Goal: Task Accomplishment & Management: Use online tool/utility

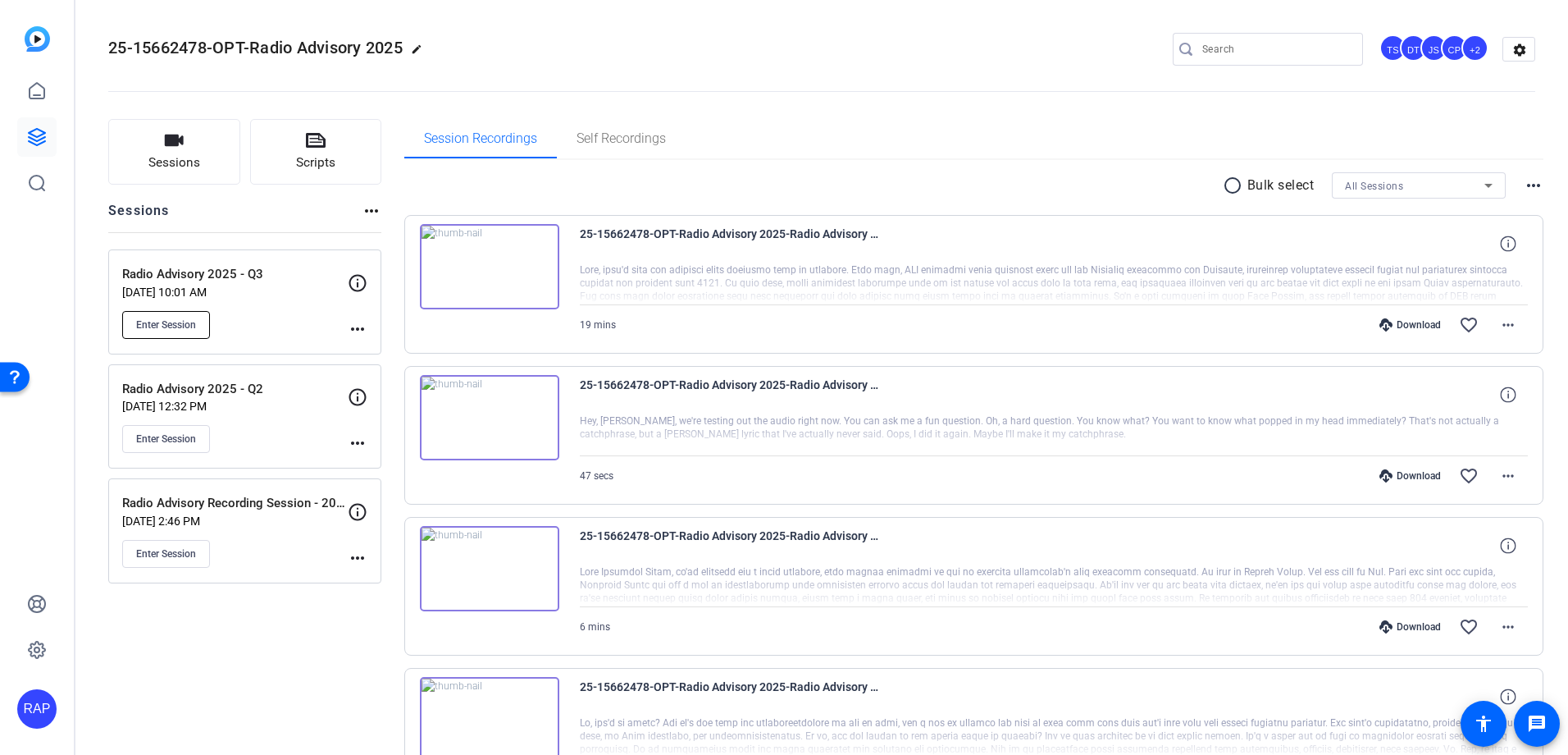
click at [161, 323] on span "Enter Session" at bounding box center [166, 325] width 60 height 13
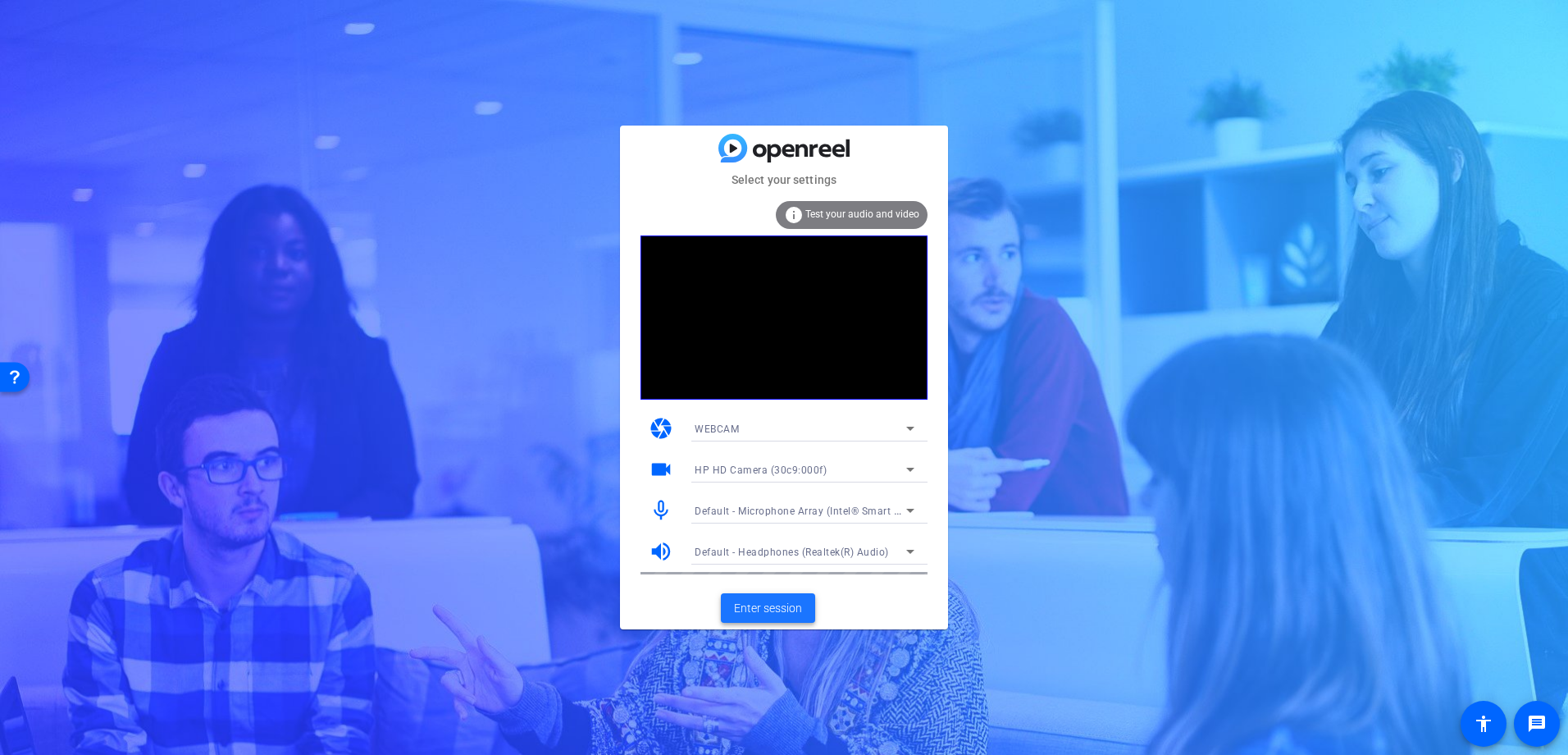
click at [767, 616] on span "Enter session" at bounding box center [767, 608] width 68 height 17
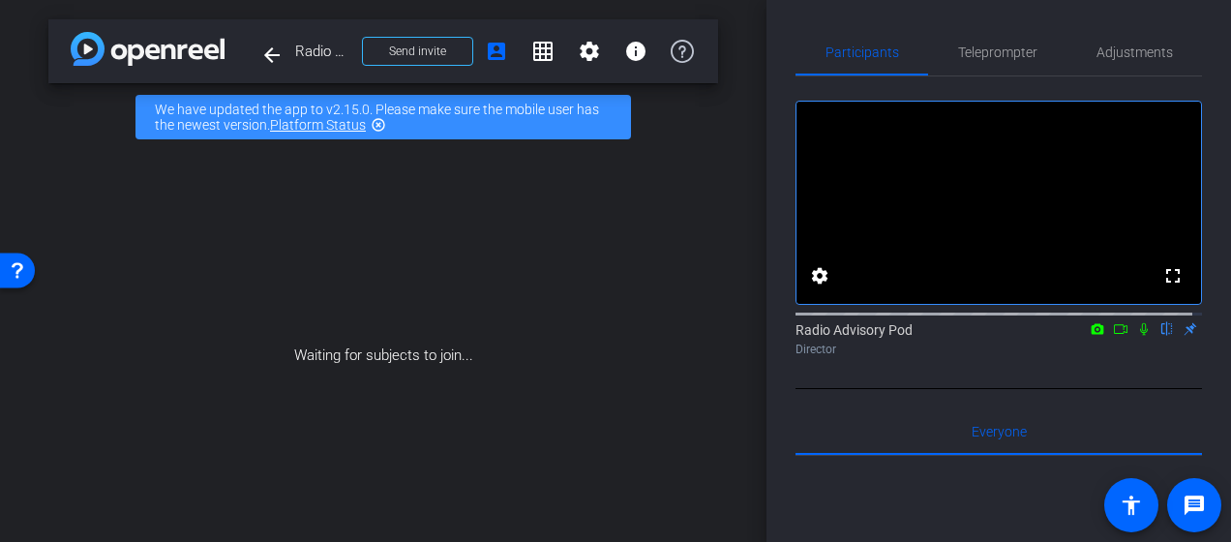
click at [267, 289] on div "Waiting for subjects to join..." at bounding box center [383, 356] width 670 height 410
click at [381, 126] on mat-icon "highlight_off" at bounding box center [378, 124] width 15 height 15
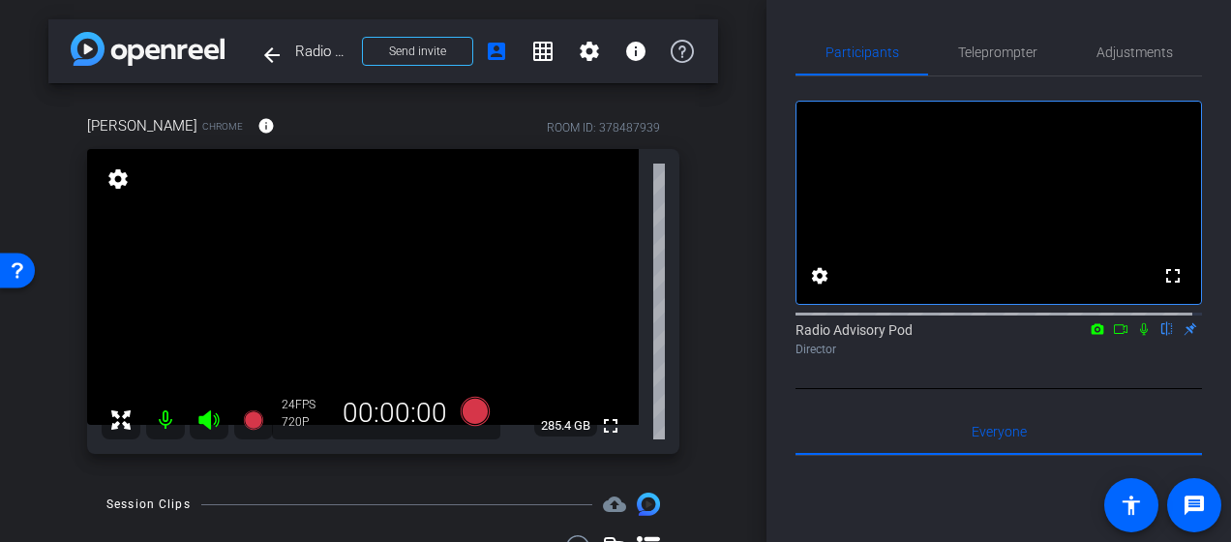
click at [31, 482] on div "arrow_back Radio Advisory 2025 - Q3 Back to project Send invite account_box gri…" at bounding box center [383, 271] width 767 height 542
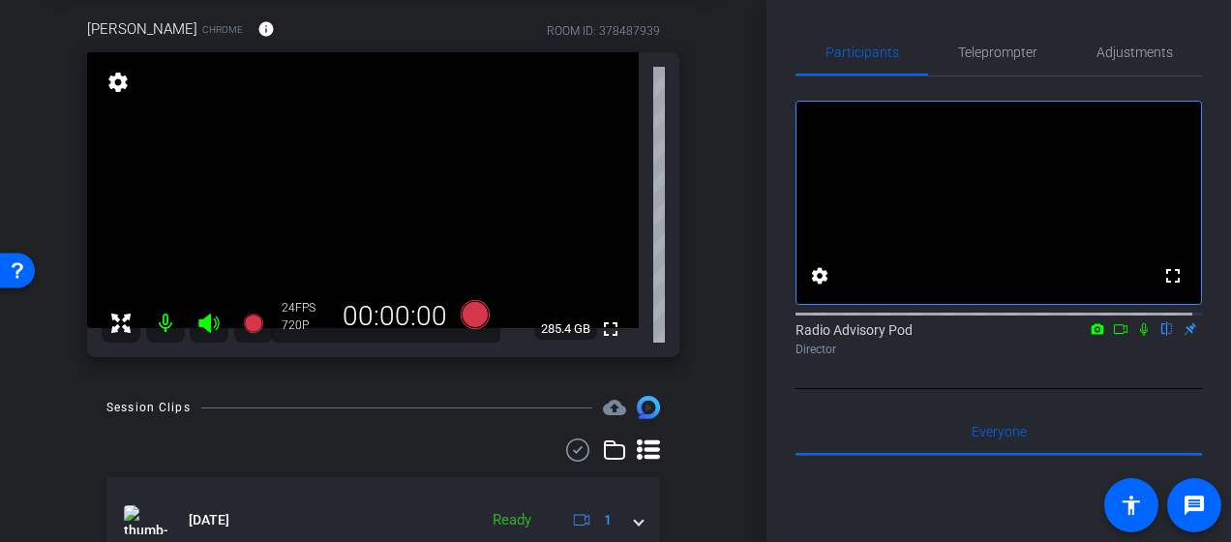
click at [29, 444] on div "arrow_back Radio Advisory 2025 - Q3 Back to project Send invite account_box gri…" at bounding box center [383, 174] width 767 height 542
click at [36, 413] on div "arrow_back Radio Advisory 2025 - Q3 Back to project Send invite account_box gri…" at bounding box center [383, 174] width 767 height 542
click at [35, 445] on div "arrow_back Radio Advisory 2025 - Q3 Back to project Send invite account_box gri…" at bounding box center [383, 271] width 767 height 542
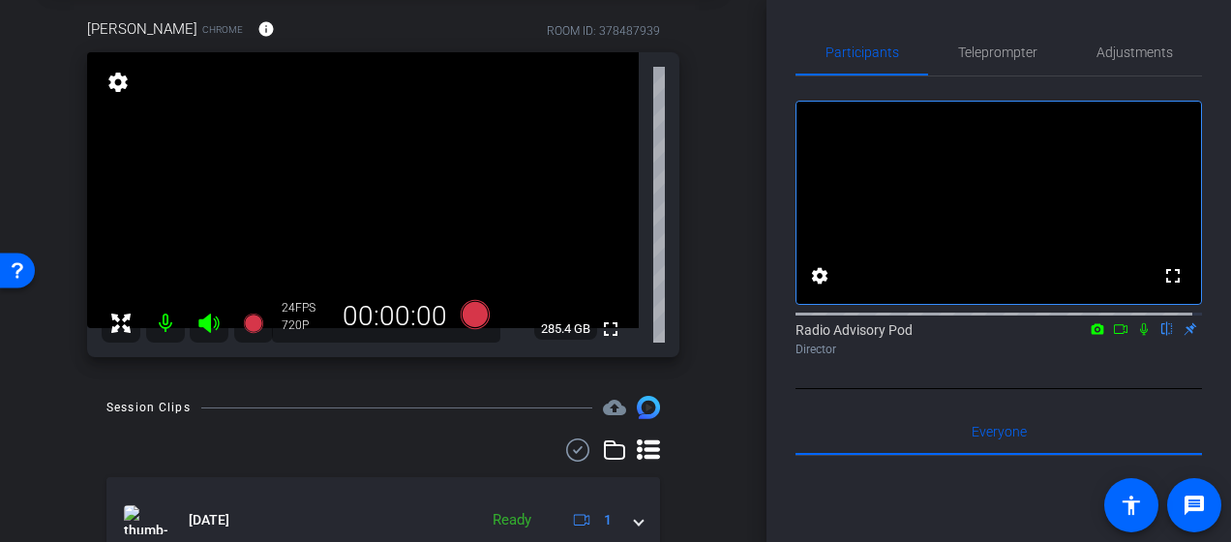
click at [46, 403] on div "arrow_back Radio Advisory 2025 - Q3 Back to project Send invite account_box gri…" at bounding box center [383, 174] width 767 height 542
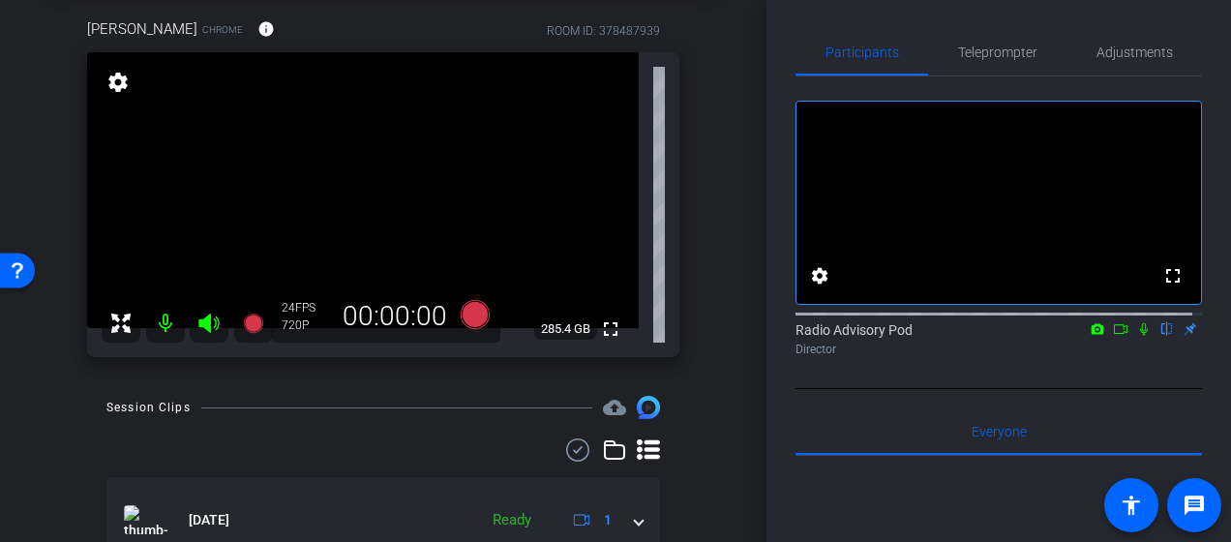
click at [43, 418] on div "arrow_back Radio Advisory 2025 - Q3 Back to project Send invite account_box gri…" at bounding box center [383, 174] width 767 height 542
click at [458, 384] on div "arrow_back Radio Advisory 2025 - Q3 Back to project Send invite account_box gri…" at bounding box center [383, 174] width 767 height 542
click at [469, 318] on icon at bounding box center [475, 314] width 29 height 29
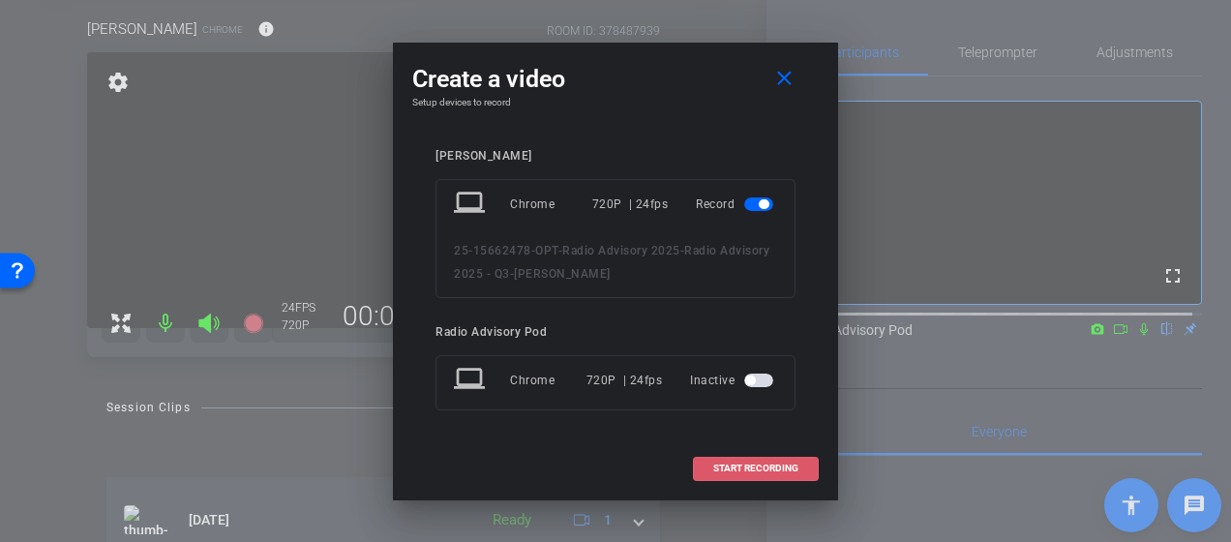
click at [778, 467] on span "START RECORDING" at bounding box center [756, 469] width 85 height 10
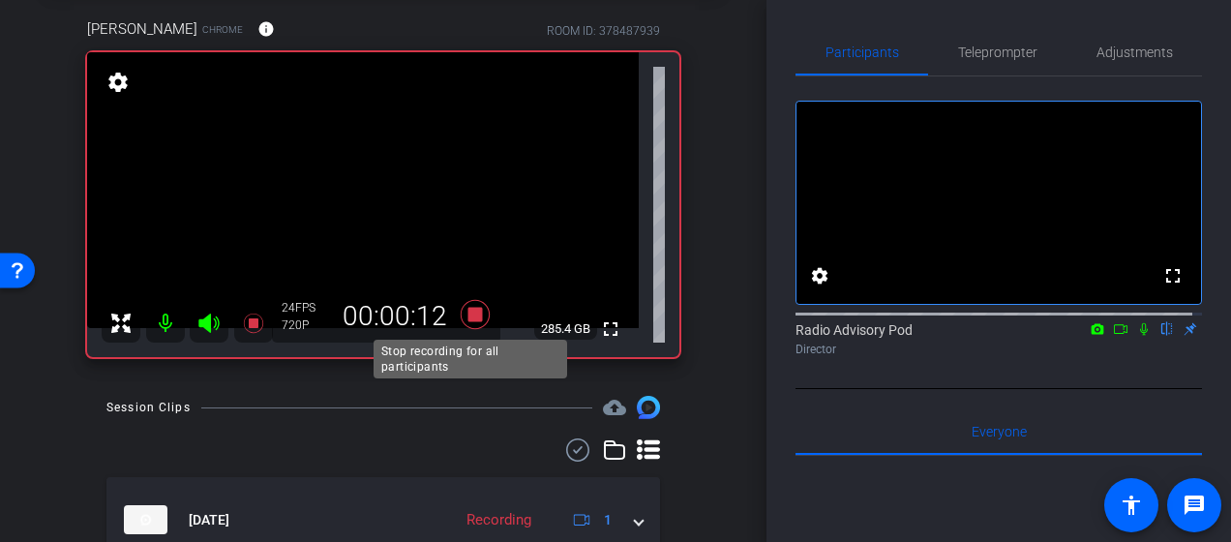
click at [468, 323] on icon at bounding box center [475, 314] width 46 height 35
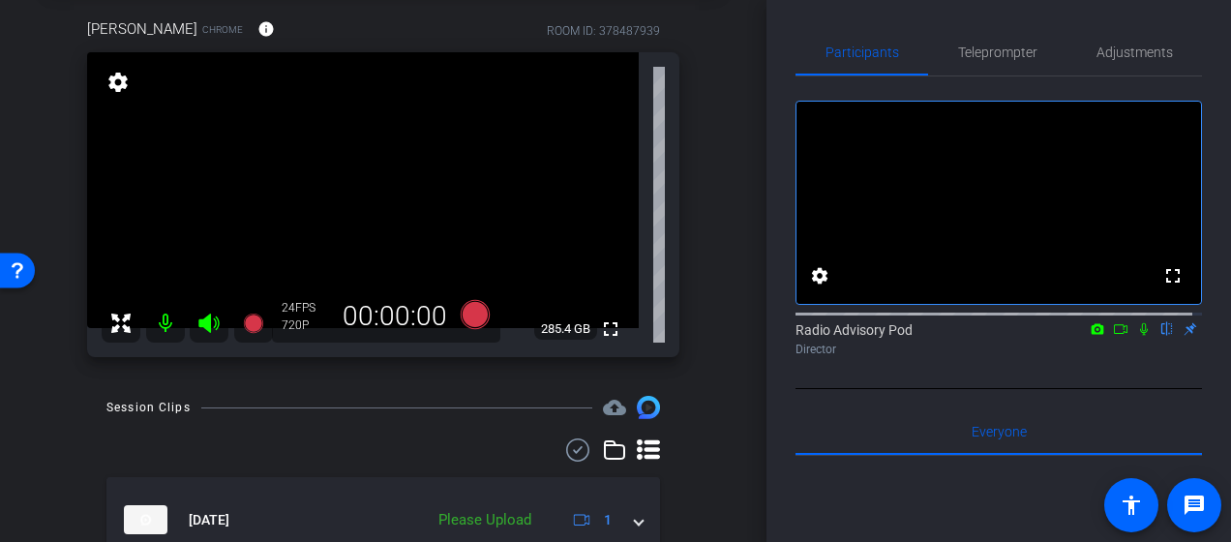
scroll to position [194, 0]
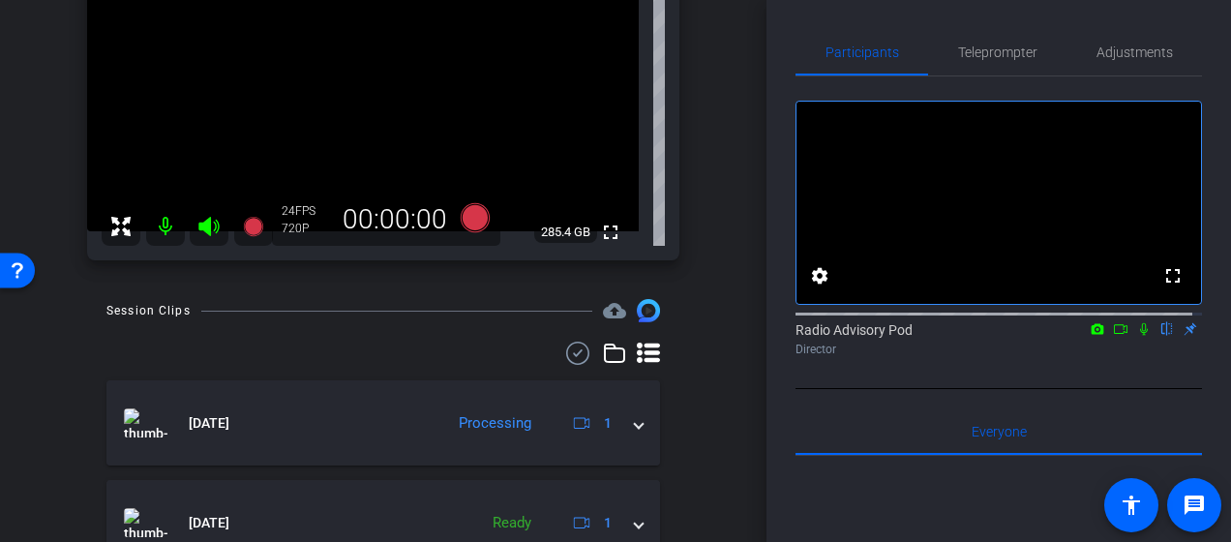
click at [1140, 336] on icon at bounding box center [1144, 329] width 8 height 13
click at [1114, 334] on icon at bounding box center [1121, 329] width 14 height 10
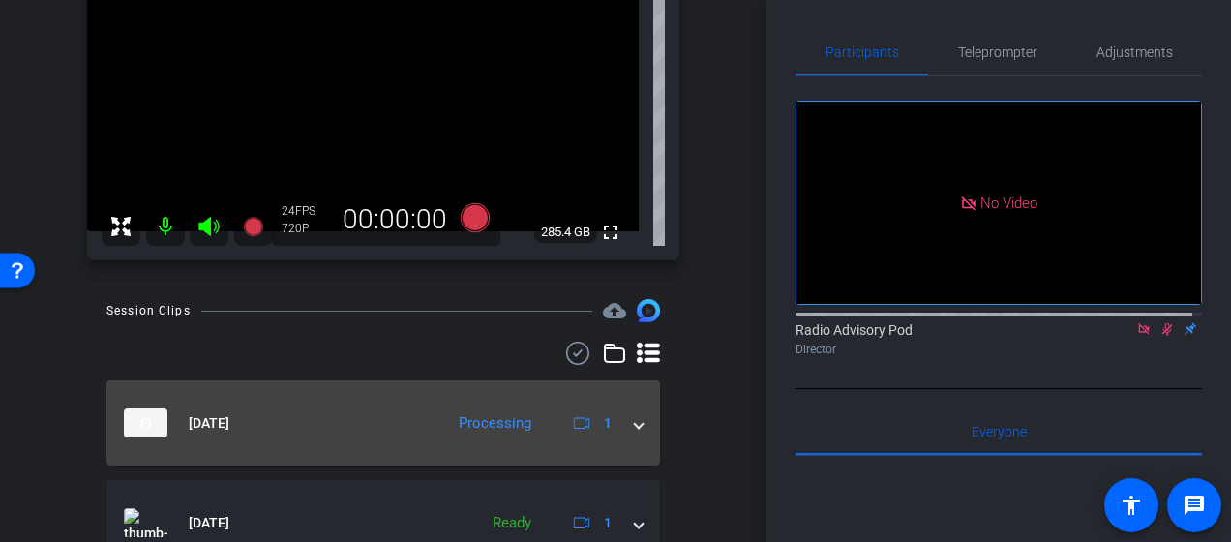
click at [288, 439] on mat-expansion-panel-header "Aug 25, 2025 Processing 1" at bounding box center [383, 422] width 554 height 85
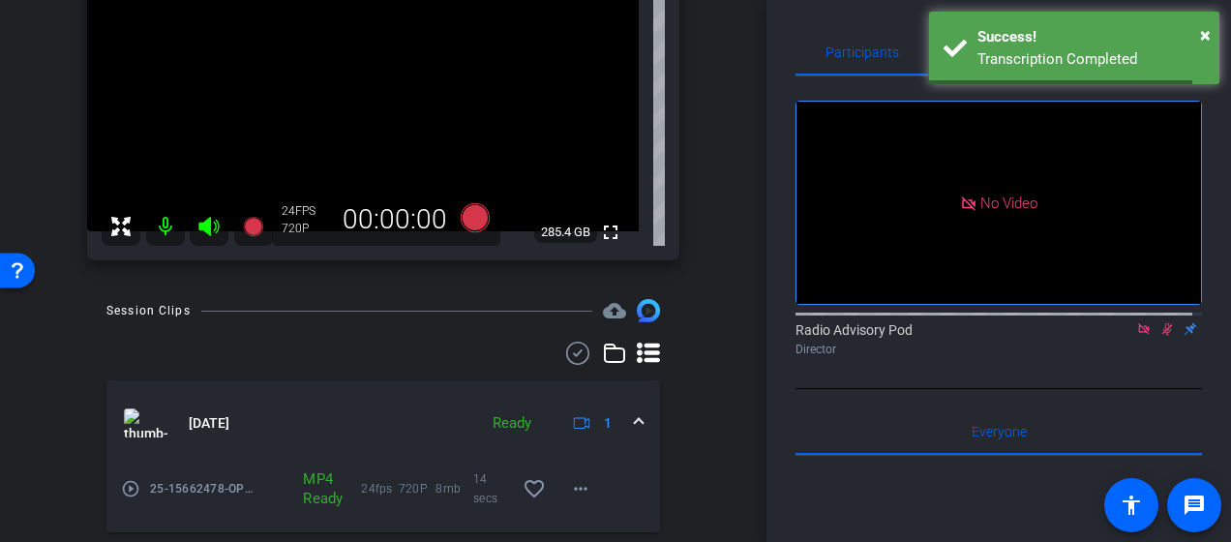
scroll to position [387, 0]
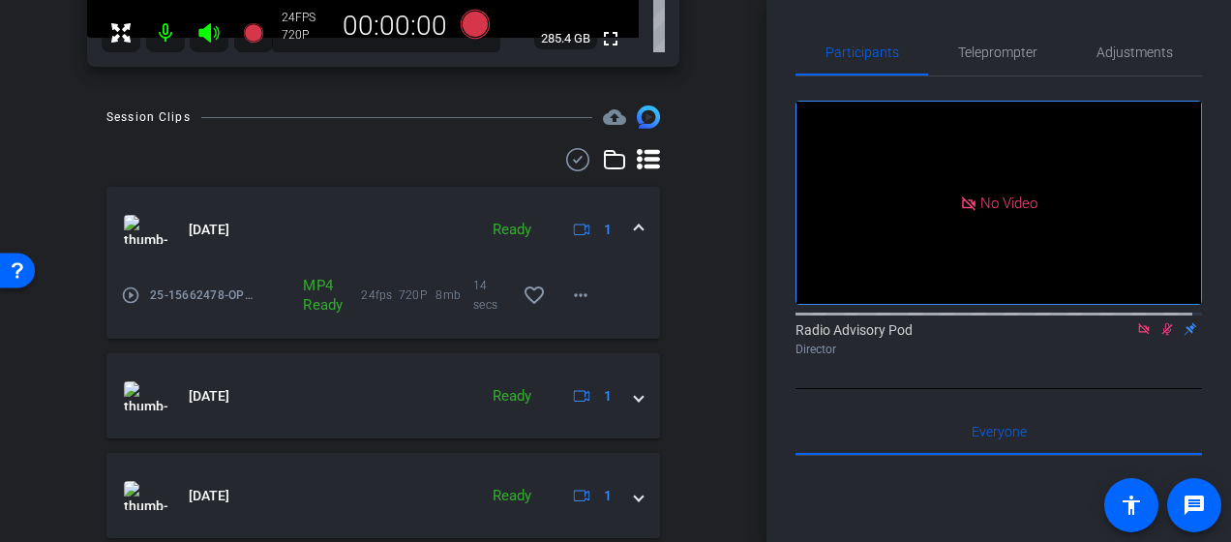
click at [131, 299] on mat-icon "play_circle_outline" at bounding box center [130, 295] width 19 height 19
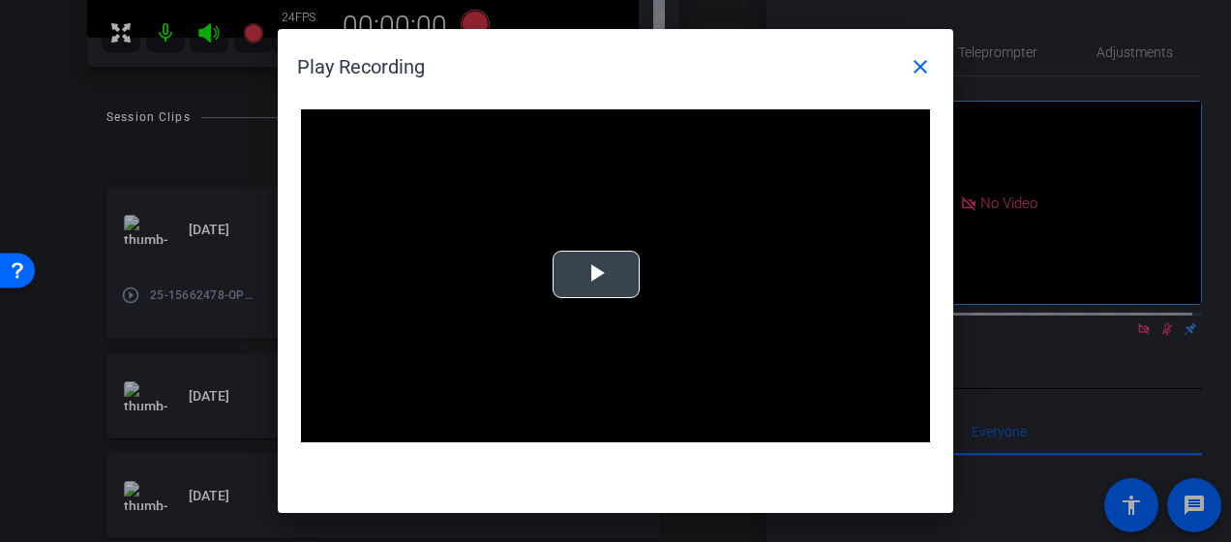
click at [596, 275] on span "Video Player" at bounding box center [596, 275] width 0 height 0
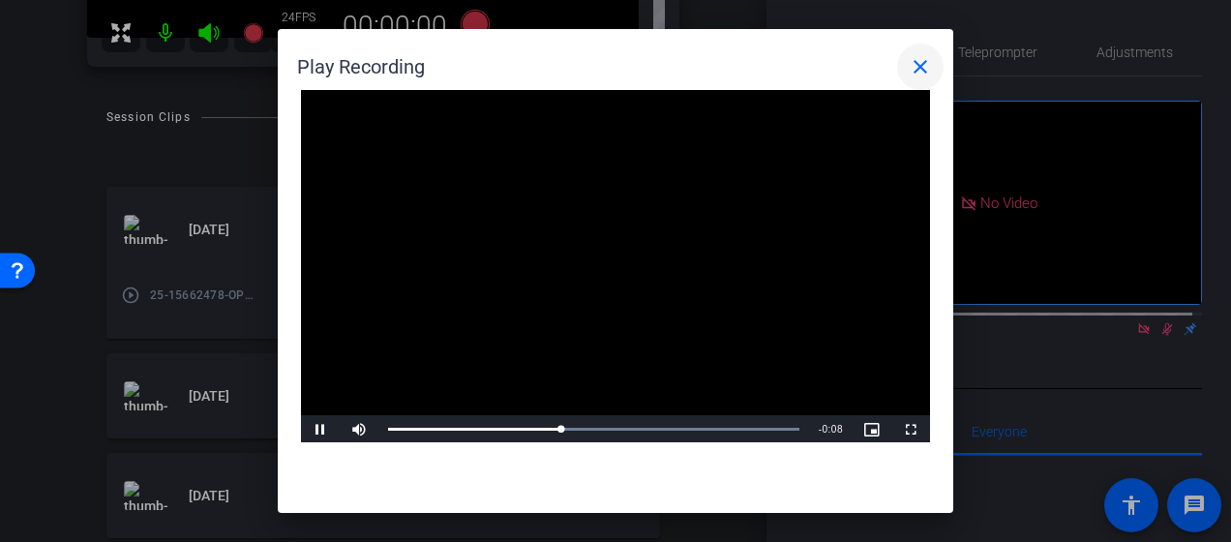
click at [925, 64] on mat-icon "close" at bounding box center [920, 66] width 23 height 23
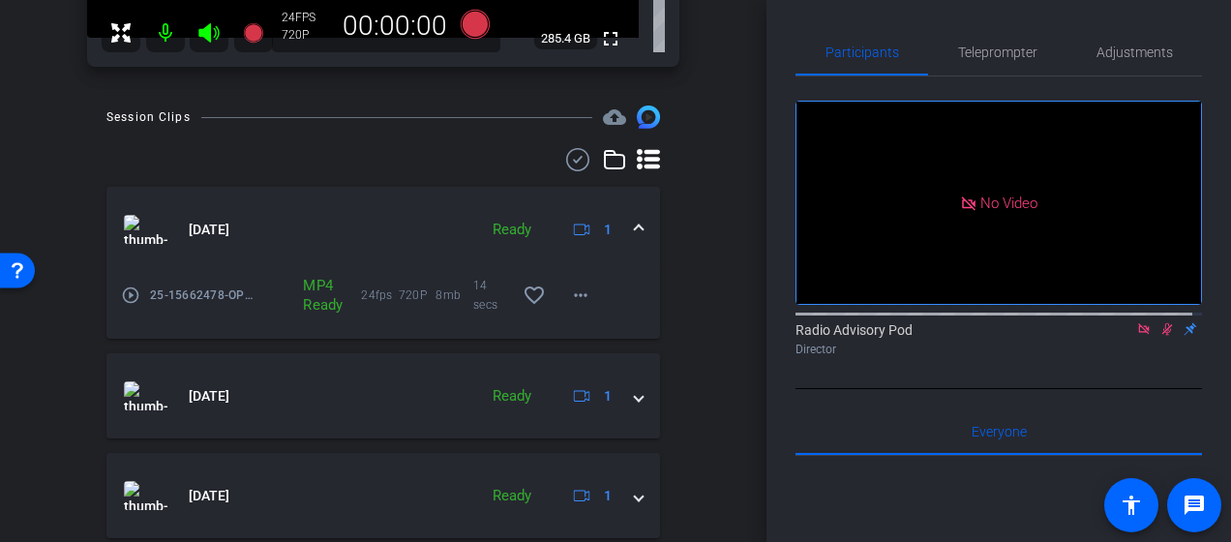
click at [1160, 336] on icon at bounding box center [1167, 329] width 15 height 14
click at [1137, 336] on icon at bounding box center [1144, 329] width 15 height 14
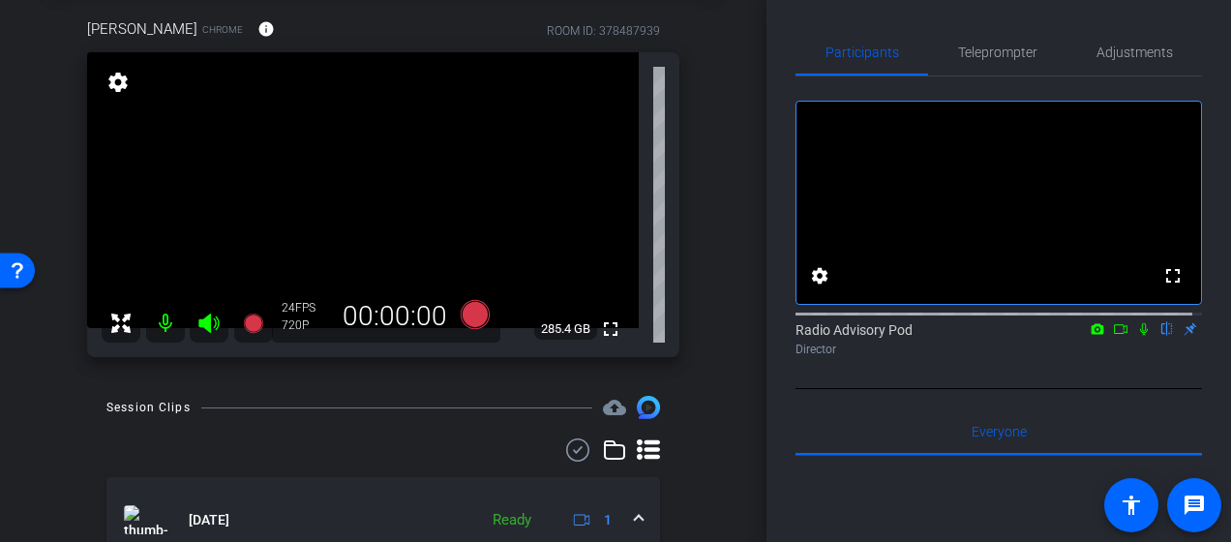
scroll to position [0, 0]
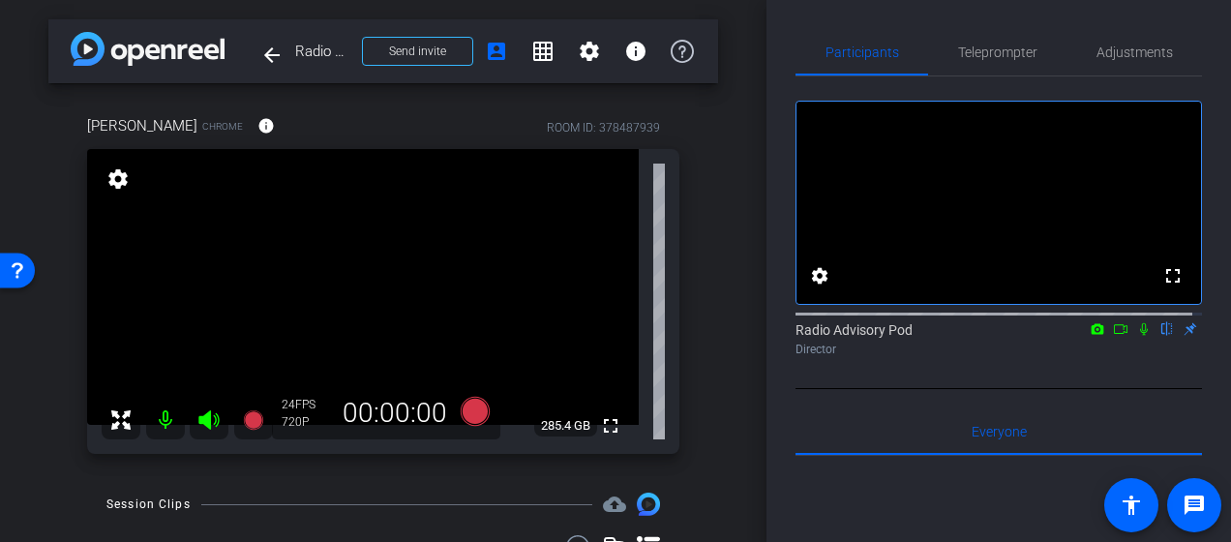
click at [27, 377] on div "arrow_back Radio Advisory 2025 - Q3 Back to project Send invite account_box gri…" at bounding box center [383, 271] width 767 height 542
click at [54, 420] on div "Jonathan Cooper Chrome info ROOM ID: 378487939 fullscreen settings 285.4 GB 24 …" at bounding box center [383, 278] width 670 height 390
click at [72, 471] on div "Jonathan Cooper Chrome info ROOM ID: 378487939 fullscreen settings 285.4 GB 24 …" at bounding box center [383, 278] width 670 height 390
click at [27, 401] on div "arrow_back Radio Advisory 2025 - Q3 Back to project Send invite account_box gri…" at bounding box center [383, 271] width 767 height 542
click at [42, 435] on div "arrow_back Radio Advisory 2025 - Q3 Back to project Send invite account_box gri…" at bounding box center [383, 271] width 767 height 542
